Goal: Task Accomplishment & Management: Use online tool/utility

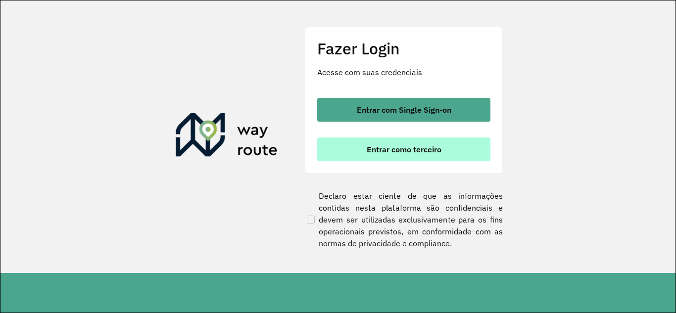
click at [389, 138] on button "Entrar como terceiro" at bounding box center [403, 150] width 173 height 24
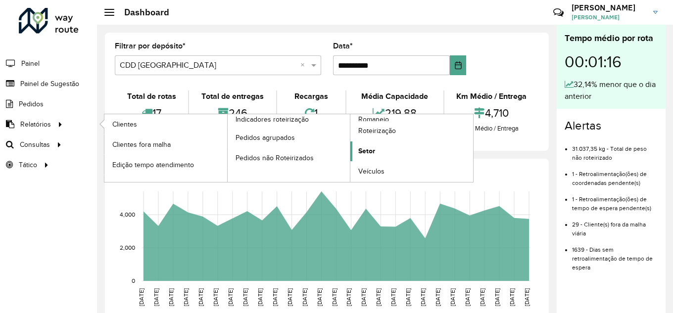
click at [360, 150] on span "Setor" at bounding box center [366, 151] width 17 height 10
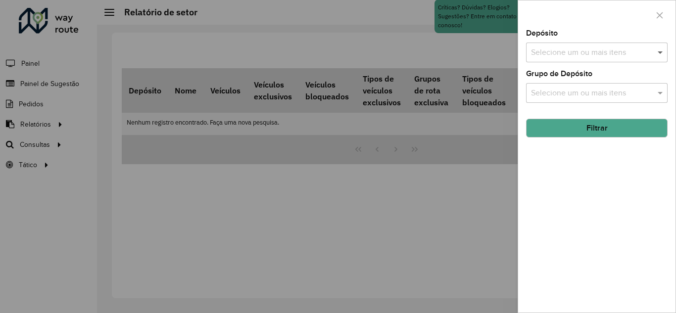
click at [661, 49] on span at bounding box center [661, 53] width 12 height 12
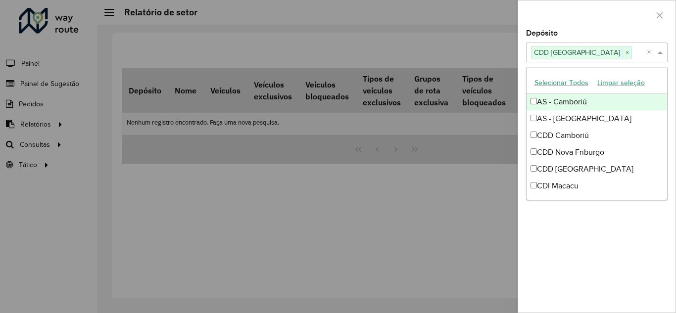
click at [659, 51] on span at bounding box center [661, 53] width 12 height 12
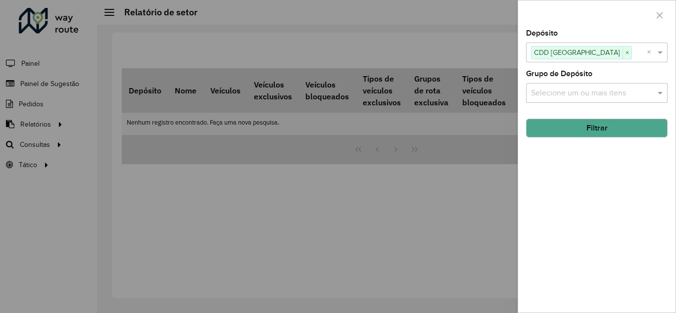
click at [591, 131] on button "Filtrar" at bounding box center [597, 128] width 142 height 19
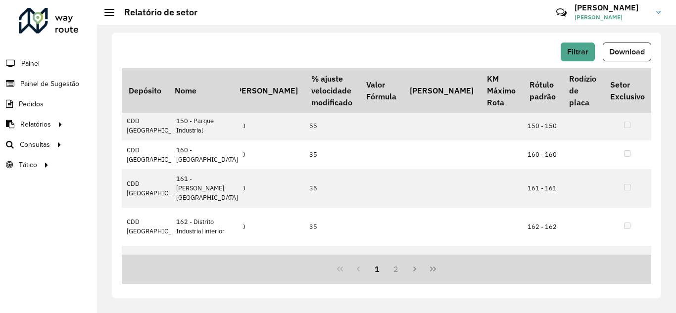
scroll to position [297, 543]
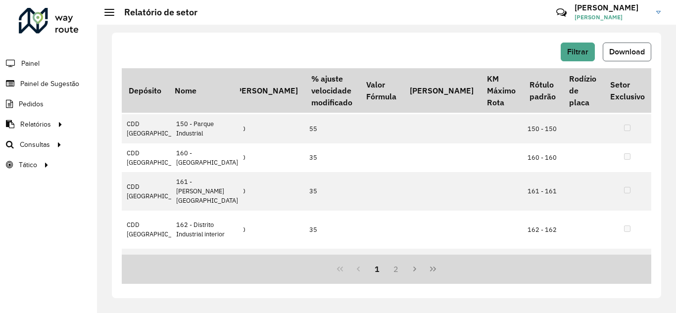
click at [623, 50] on span "Download" at bounding box center [627, 52] width 36 height 8
